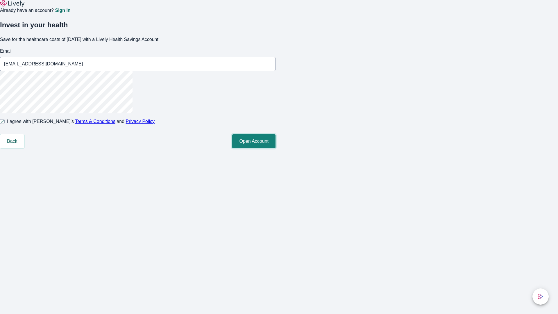
click at [276, 148] on button "Open Account" at bounding box center [253, 141] width 43 height 14
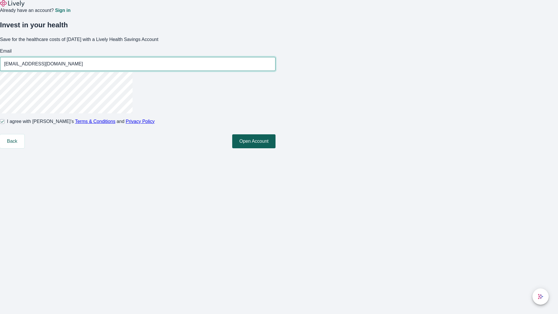
type input "[EMAIL_ADDRESS][DOMAIN_NAME]"
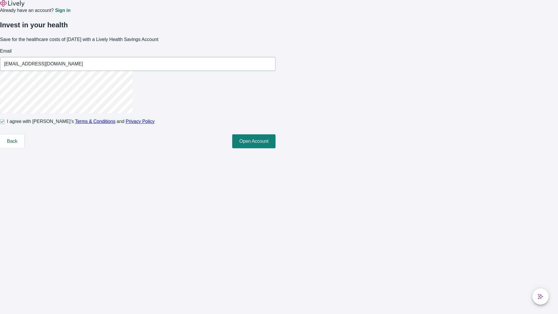
click at [5, 124] on input "I agree with Lively’s Terms & Conditions and Privacy Policy" at bounding box center [2, 121] width 5 height 5
checkbox input "false"
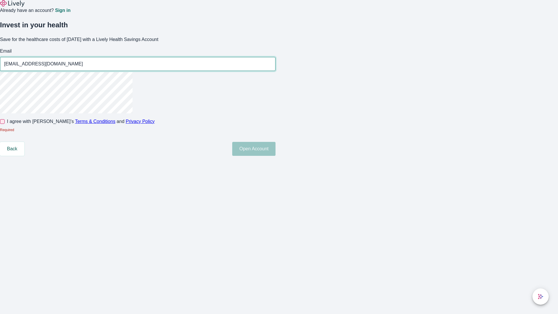
type input "[EMAIL_ADDRESS][DOMAIN_NAME]"
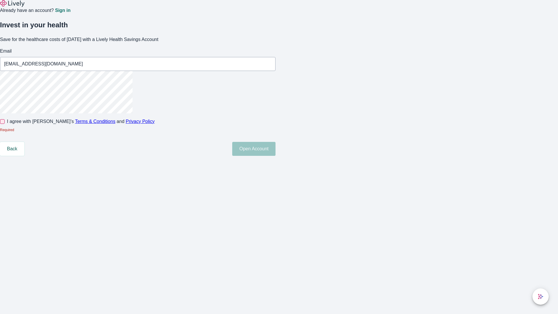
click at [5, 124] on input "I agree with Lively’s Terms & Conditions and Privacy Policy" at bounding box center [2, 121] width 5 height 5
checkbox input "true"
click at [276, 148] on button "Open Account" at bounding box center [253, 141] width 43 height 14
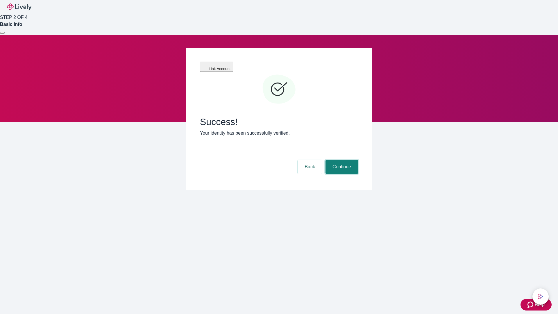
click at [341, 160] on button "Continue" at bounding box center [342, 167] width 33 height 14
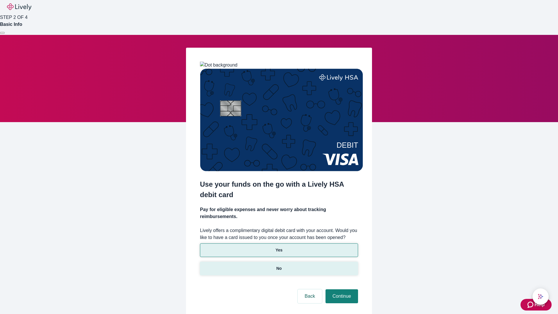
click at [279, 265] on p "No" at bounding box center [279, 268] width 6 height 6
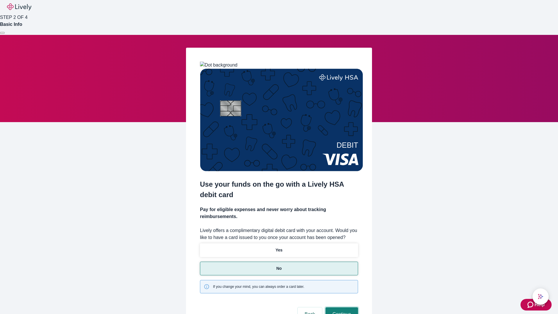
click at [341, 307] on button "Continue" at bounding box center [342, 314] width 33 height 14
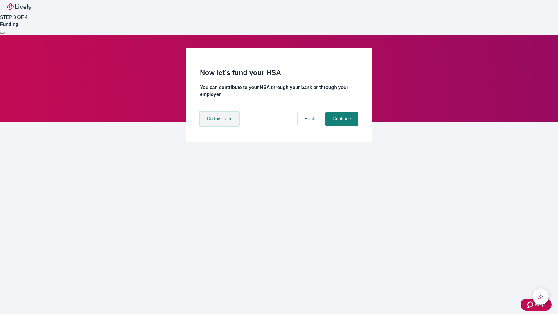
click at [220, 126] on button "Do this later" at bounding box center [219, 119] width 39 height 14
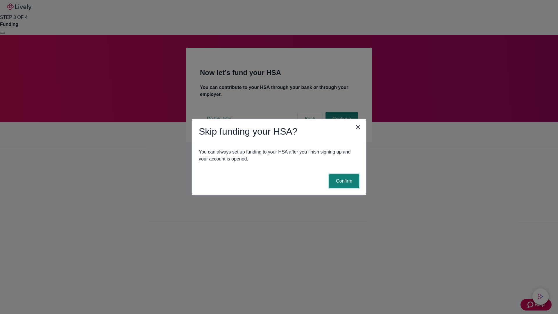
click at [343, 181] on button "Confirm" at bounding box center [344, 181] width 30 height 14
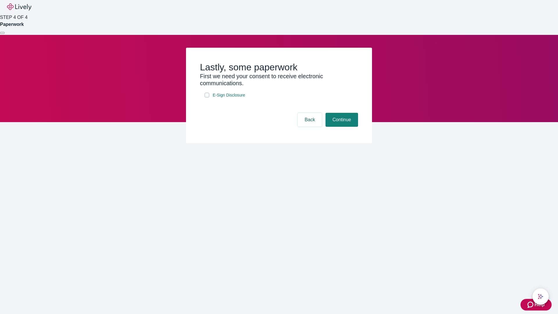
click at [207, 97] on input "E-Sign Disclosure" at bounding box center [207, 95] width 5 height 5
checkbox input "true"
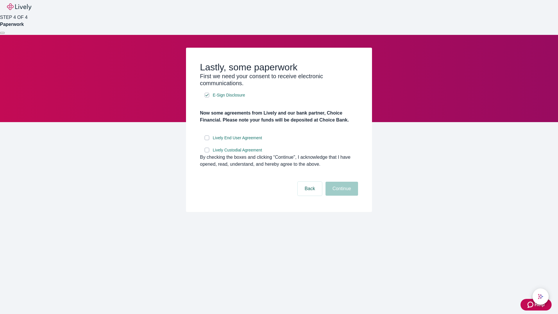
click at [207, 140] on input "Lively End User Agreement" at bounding box center [207, 137] width 5 height 5
checkbox input "true"
click at [207, 152] on input "Lively Custodial Agreement" at bounding box center [207, 150] width 5 height 5
checkbox input "true"
click at [341, 196] on button "Continue" at bounding box center [342, 189] width 33 height 14
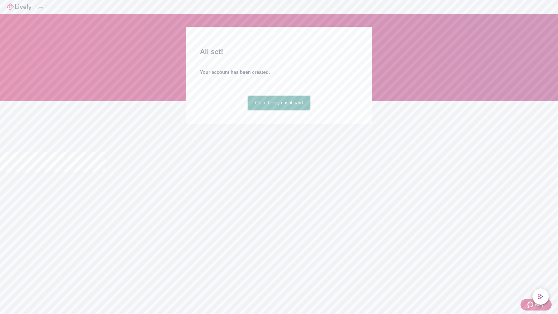
click at [279, 110] on link "Go to Lively dashboard" at bounding box center [279, 103] width 62 height 14
